Goal: Check status

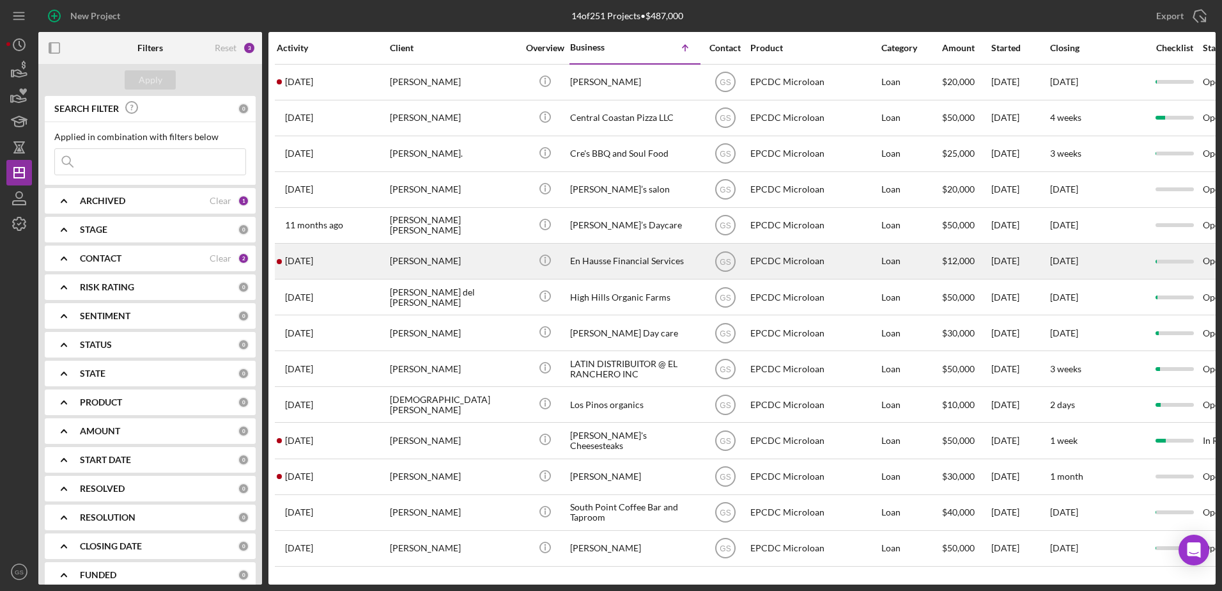
click at [481, 266] on div "[PERSON_NAME]" at bounding box center [454, 261] width 128 height 34
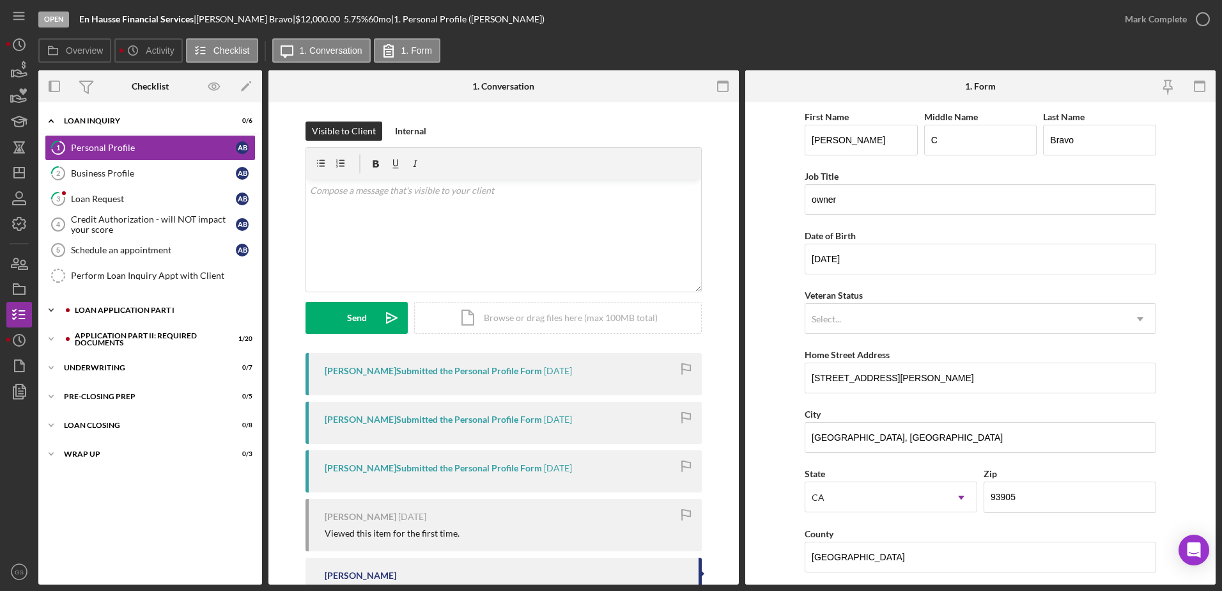
click at [81, 311] on div "Loan Application Part I" at bounding box center [160, 310] width 171 height 8
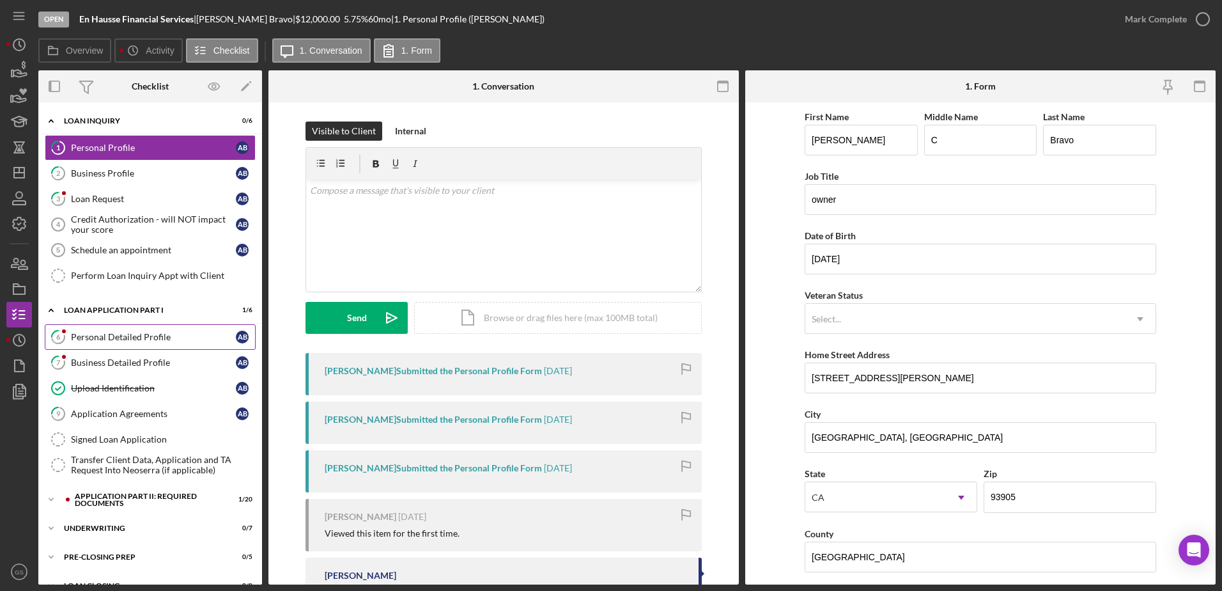
click at [87, 332] on div "Personal Detailed Profile" at bounding box center [153, 337] width 165 height 10
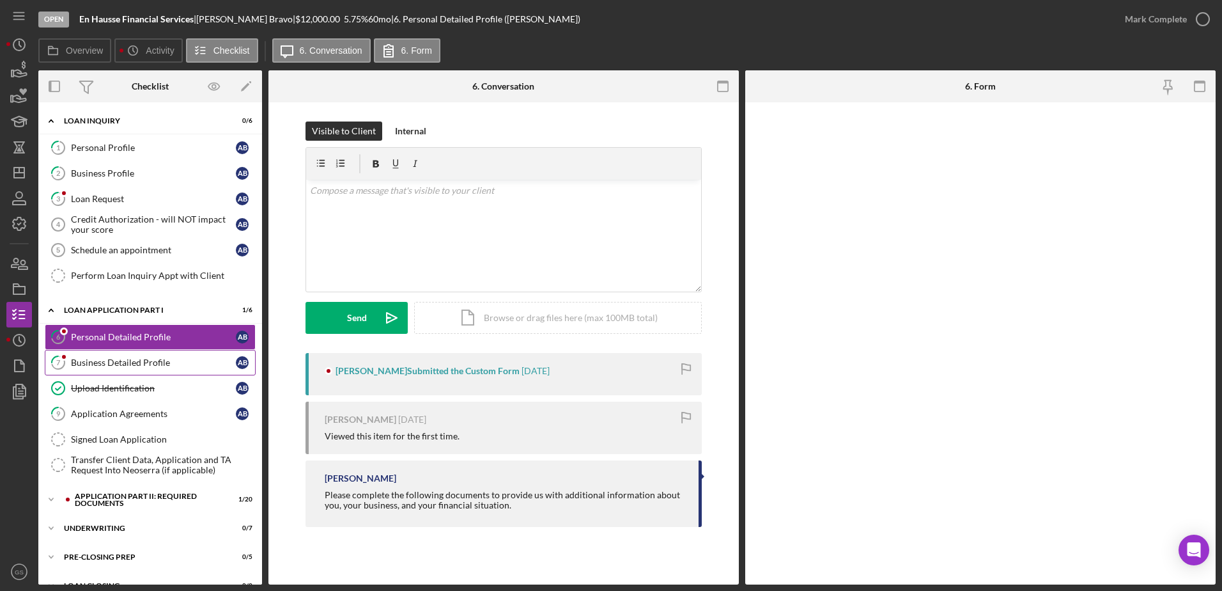
click at [95, 350] on link "7 Business Detailed Profile A B" at bounding box center [150, 363] width 211 height 26
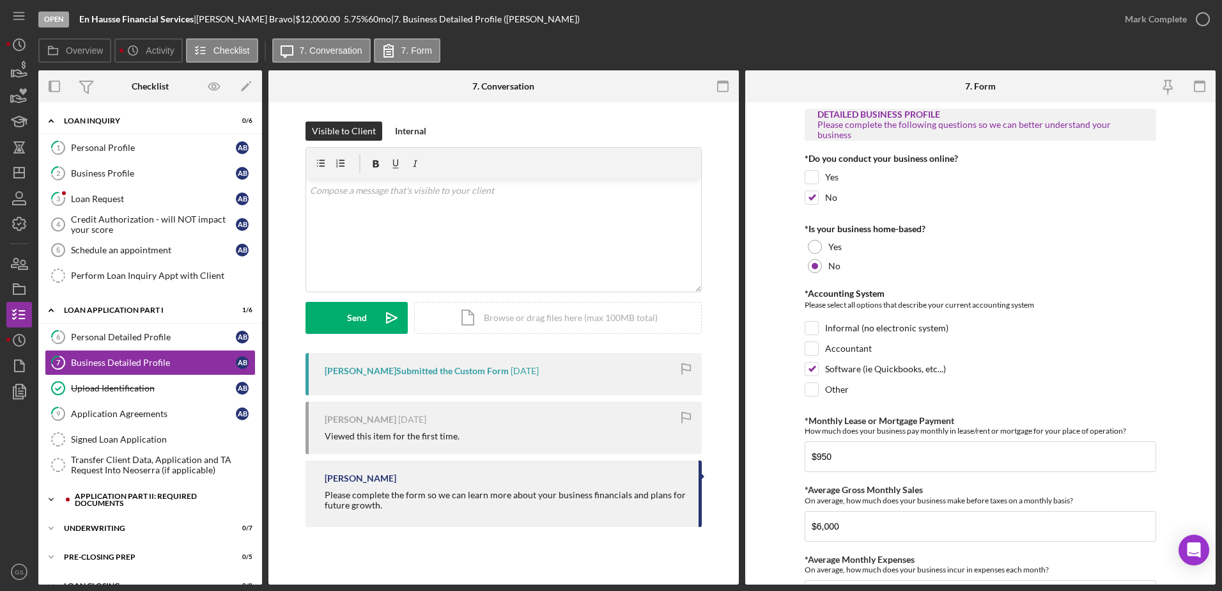
click at [104, 492] on div "Application Part II: Required Documents" at bounding box center [160, 499] width 171 height 15
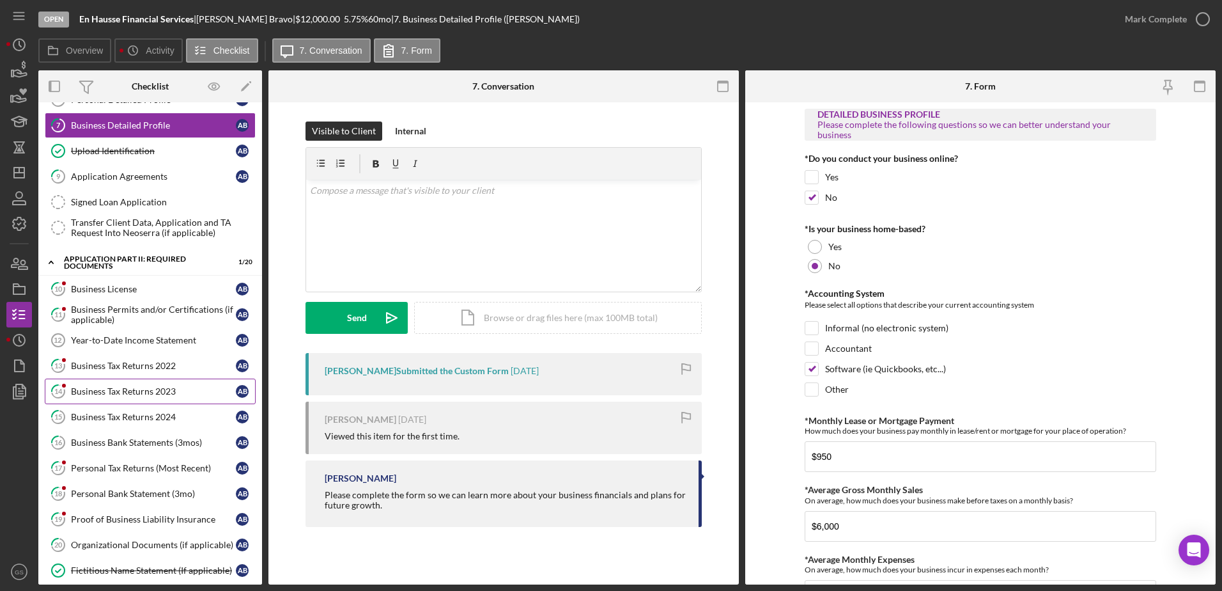
scroll to position [256, 0]
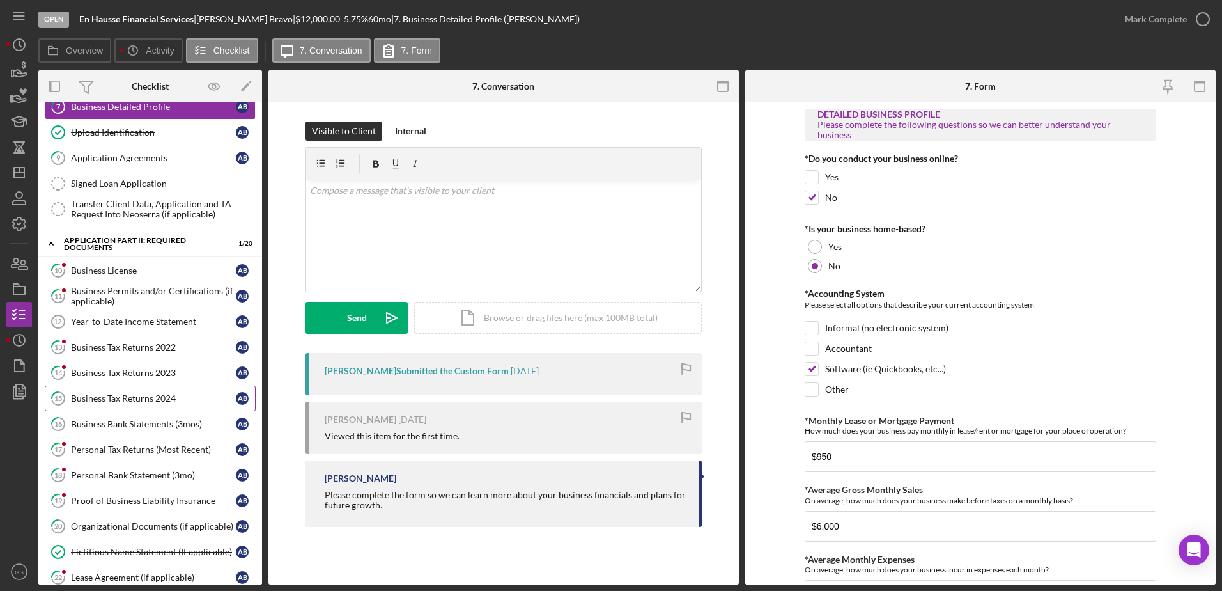
click at [152, 401] on div "Business Tax Returns 2024" at bounding box center [153, 398] width 165 height 10
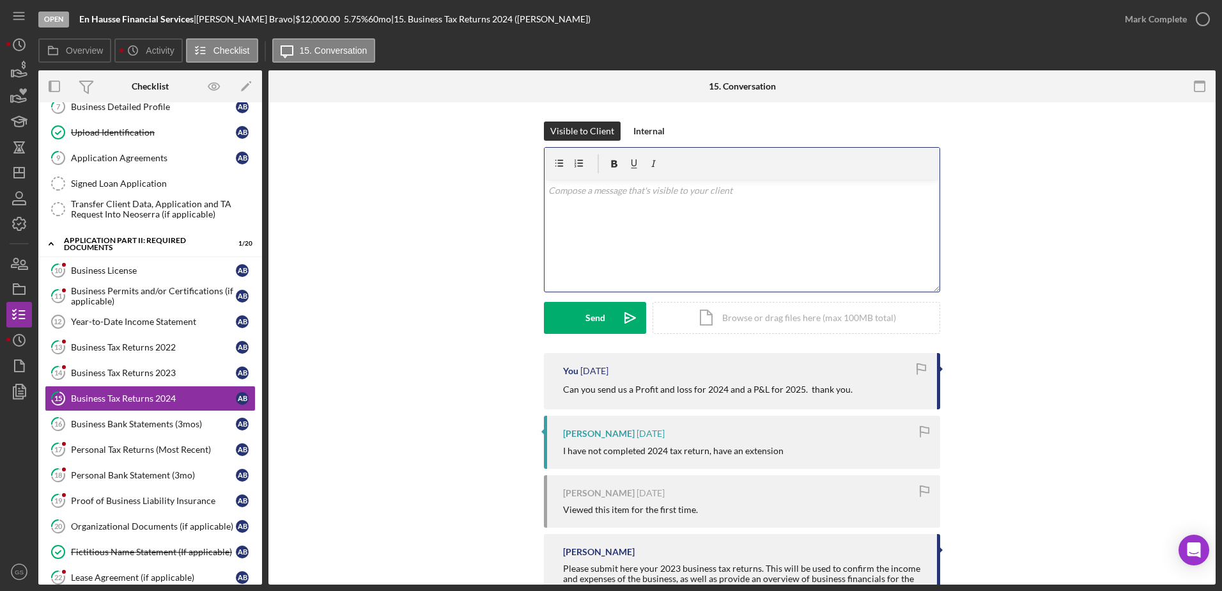
click at [568, 207] on div "v Color teal Color pink Remove color Add row above Add row below Add column bef…" at bounding box center [742, 236] width 395 height 112
